Goal: Information Seeking & Learning: Learn about a topic

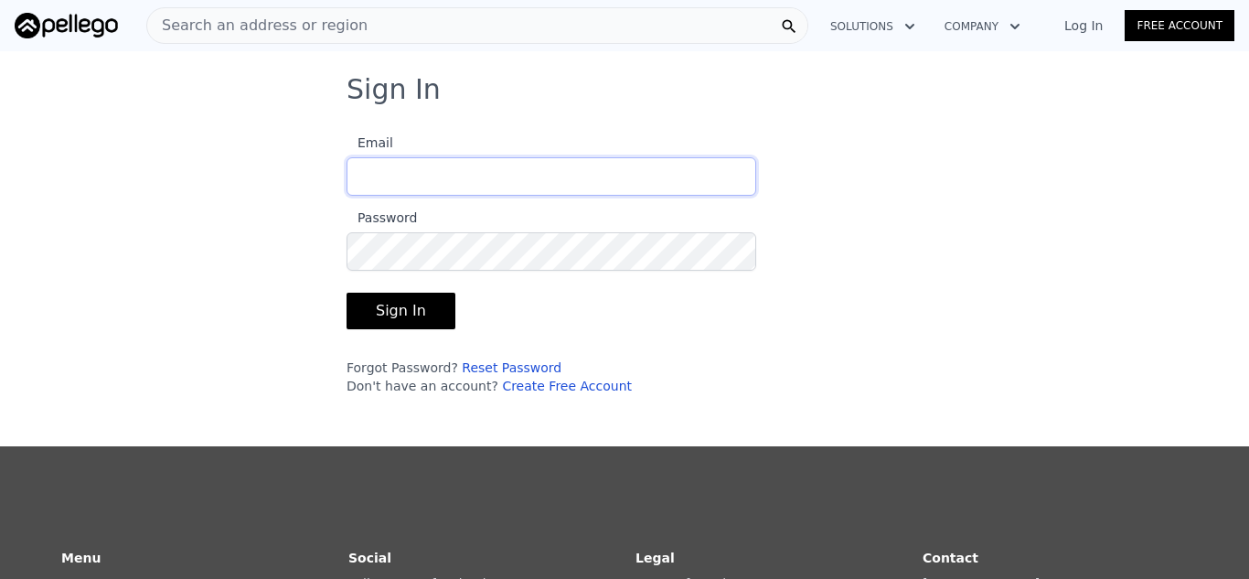
type input "jwil3@sbcglobal.net"
click at [390, 320] on button "Sign In" at bounding box center [401, 311] width 109 height 37
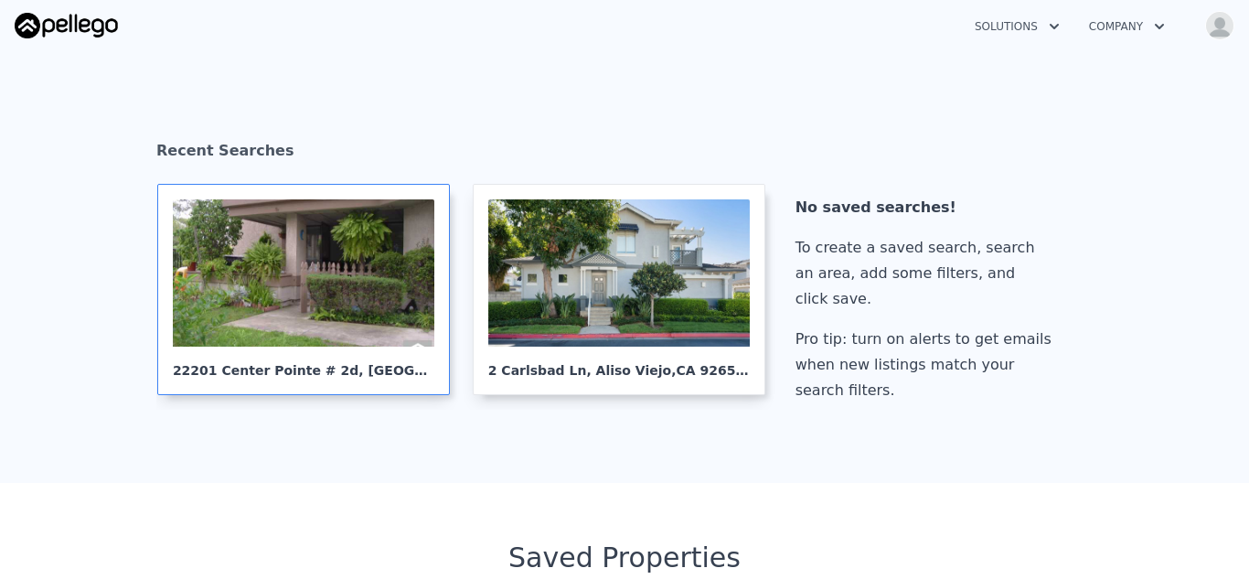
scroll to position [264, 0]
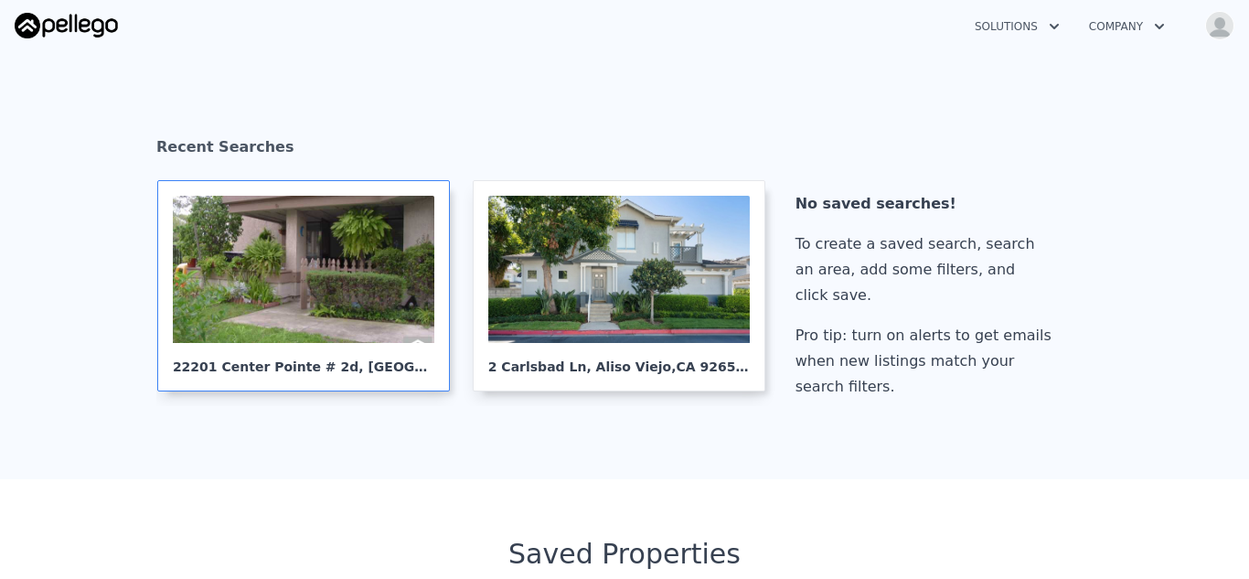
click at [328, 305] on div at bounding box center [304, 269] width 262 height 147
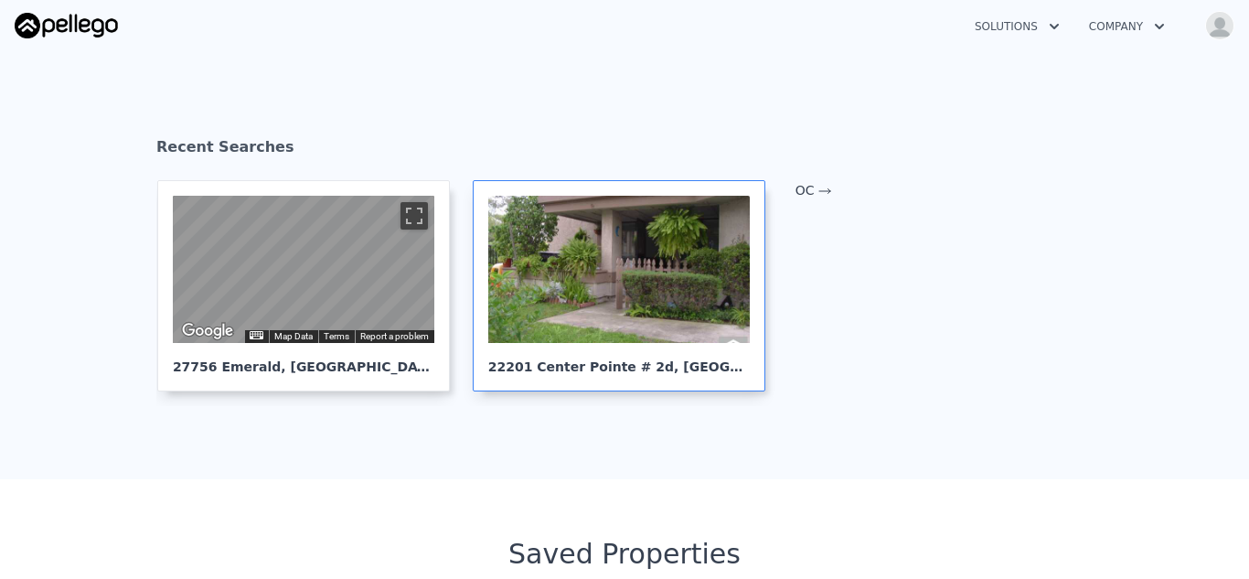
click at [647, 294] on div at bounding box center [619, 269] width 262 height 147
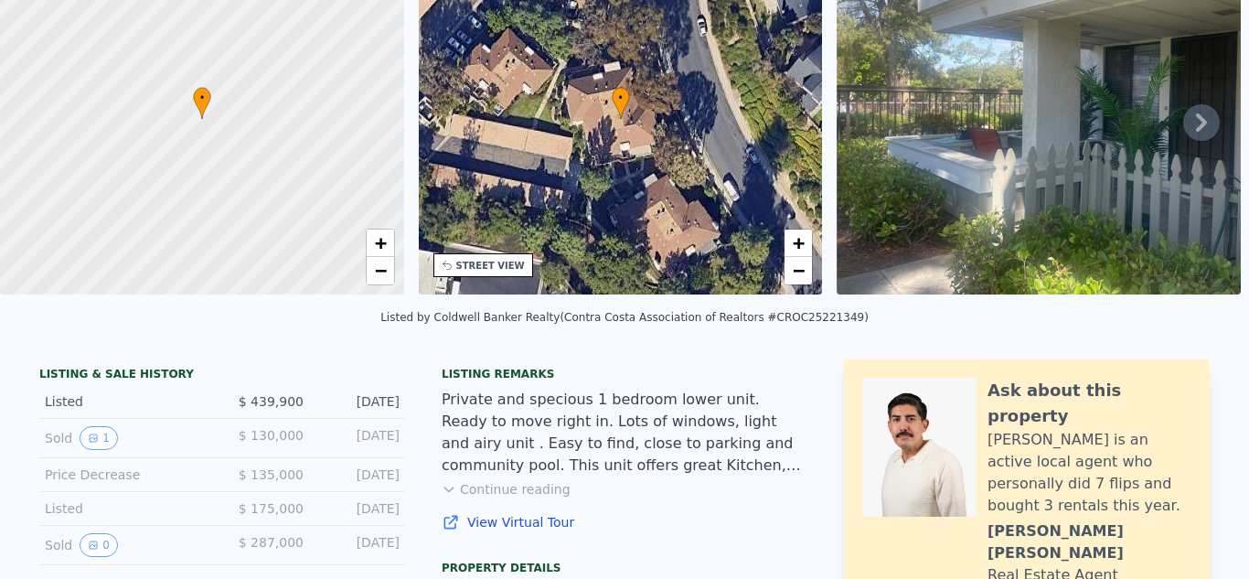
scroll to position [6, 0]
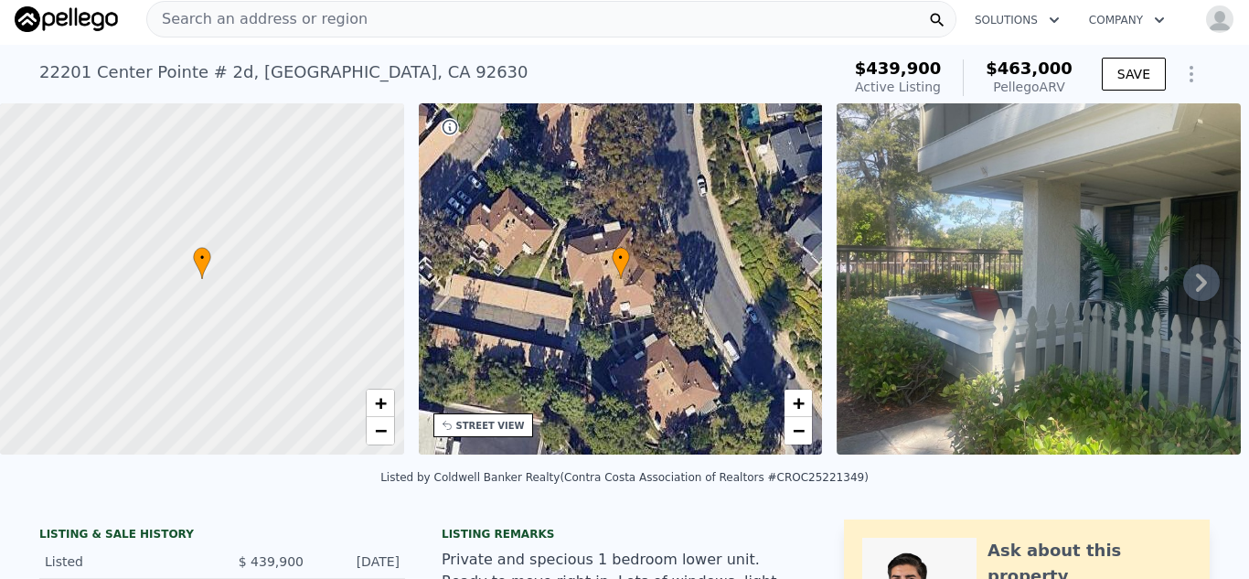
click at [310, 11] on span "Search an address or region" at bounding box center [257, 19] width 220 height 22
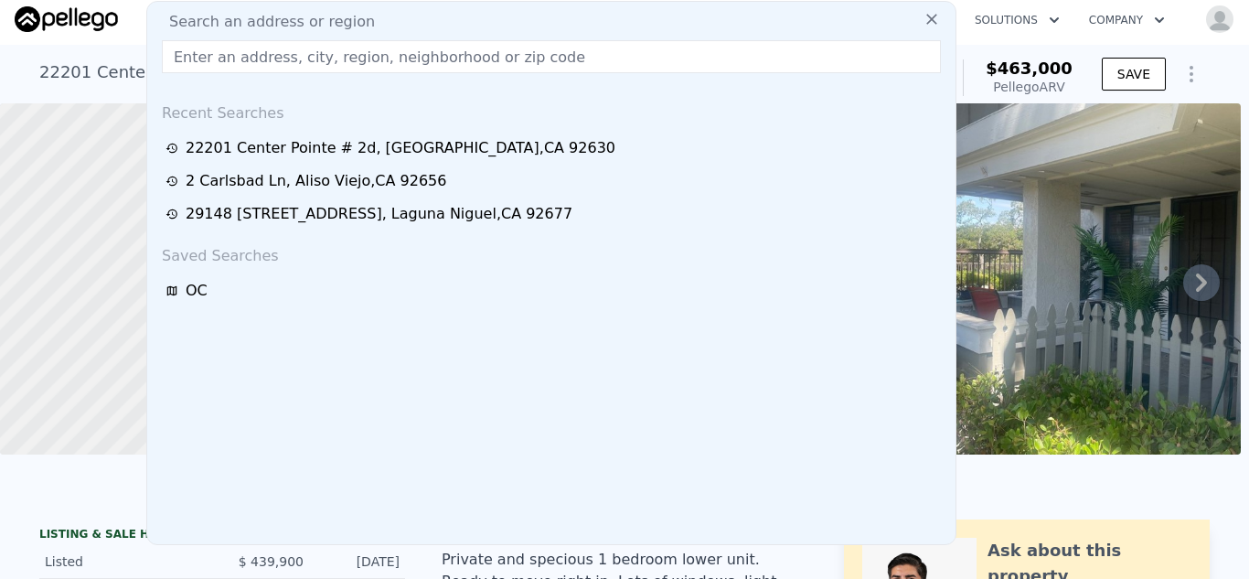
type input "[STREET_ADDRESS]"
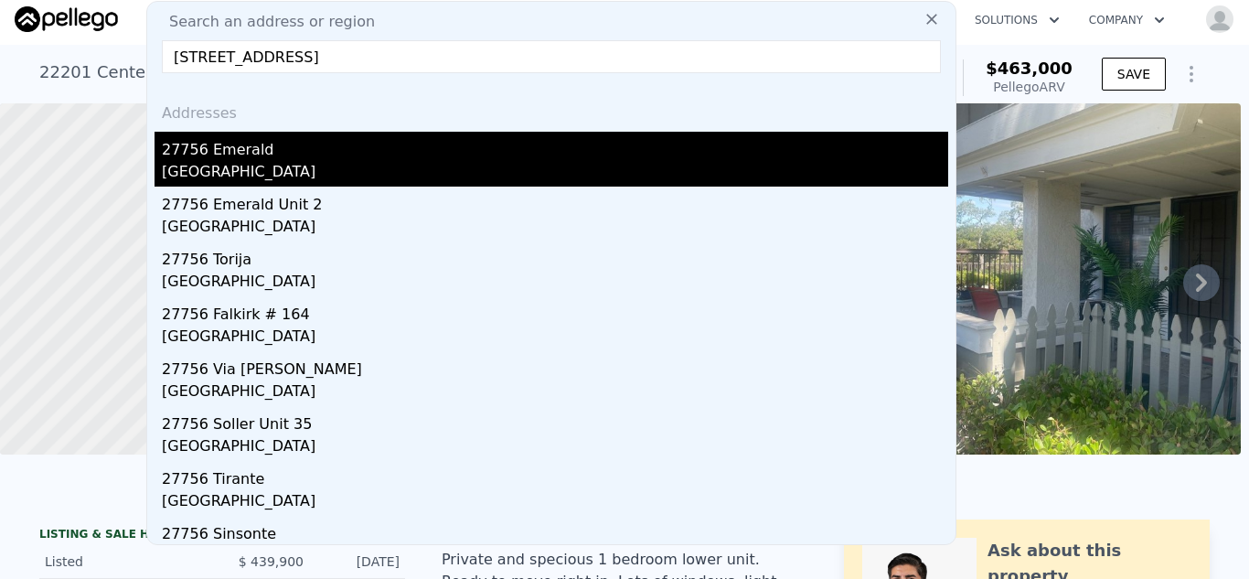
click at [275, 161] on div "[GEOGRAPHIC_DATA]" at bounding box center [555, 174] width 786 height 26
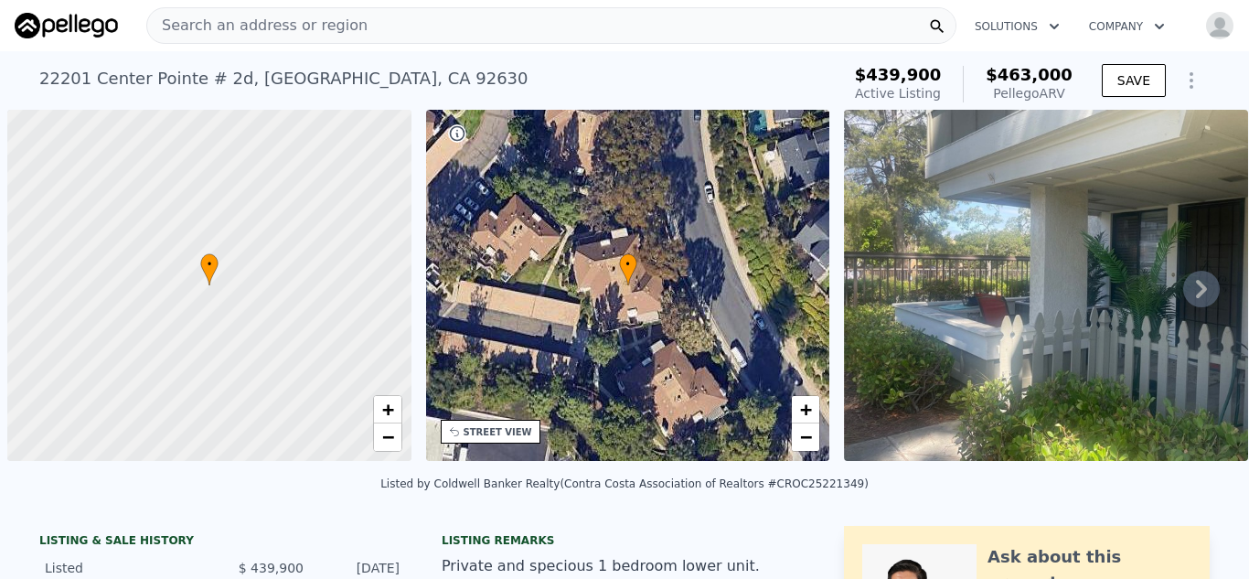
scroll to position [0, 7]
